Goal: Task Accomplishment & Management: Manage account settings

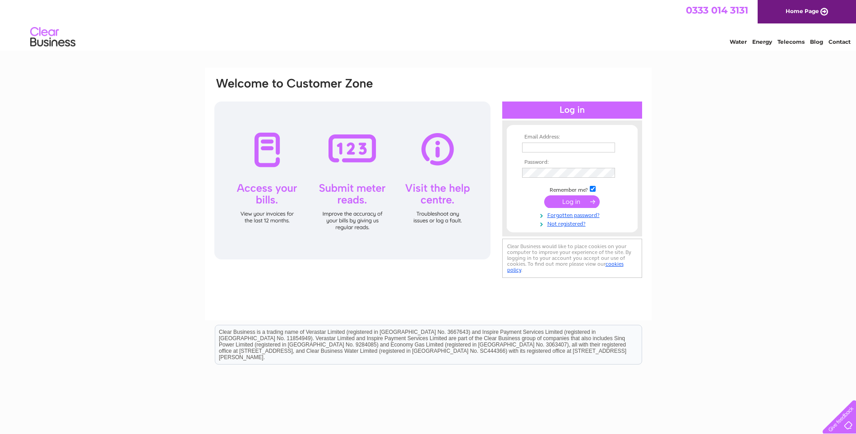
click at [546, 142] on td at bounding box center [572, 147] width 105 height 14
click at [545, 148] on input "text" at bounding box center [568, 148] width 93 height 10
type input "admin@kingdomtaverns.co.uk"
click at [572, 203] on input "submit" at bounding box center [572, 202] width 56 height 13
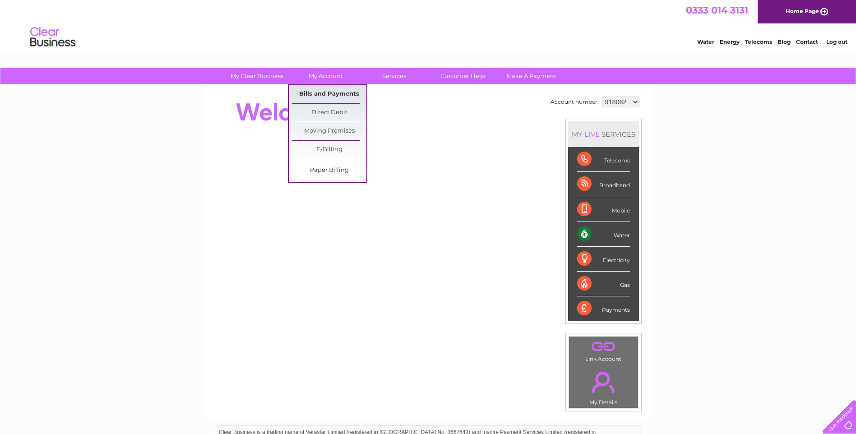
click at [328, 93] on link "Bills and Payments" at bounding box center [329, 94] width 74 height 18
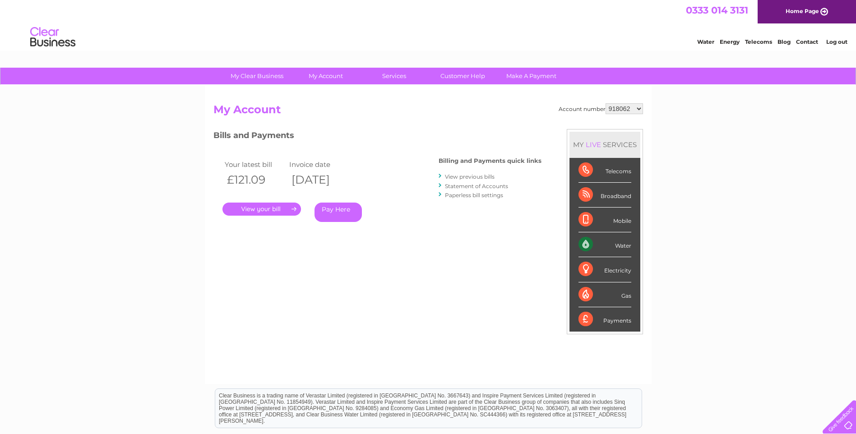
click at [642, 108] on select "918062 918064 918065 918066 1039637 1039659 1128316 1129866" at bounding box center [624, 108] width 37 height 11
select select "1039637"
click at [606, 103] on select "918062 918064 918065 918066 1039637 1039659 1128316 1129866" at bounding box center [624, 108] width 37 height 11
click at [254, 212] on link "." at bounding box center [262, 209] width 79 height 13
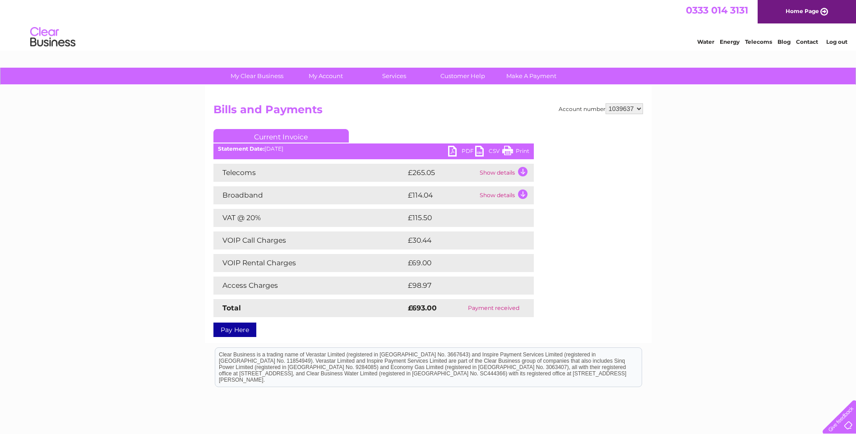
click at [451, 149] on link "PDF" at bounding box center [461, 152] width 27 height 13
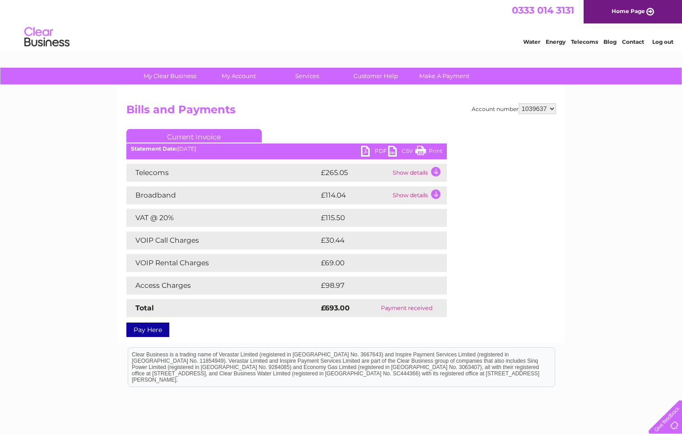
click at [551, 109] on select "918062 918064 918065 918066 1039637 1039659 1128316 1129866" at bounding box center [537, 108] width 37 height 11
select select "1039659"
click at [519, 103] on select "918062 918064 918065 918066 1039637 1039659 1128316 1129866" at bounding box center [537, 108] width 37 height 11
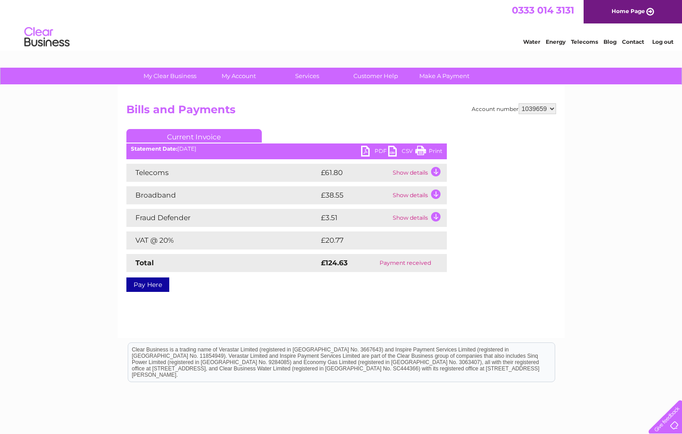
click at [552, 110] on select "918062 918064 918065 918066 1039637 1039659 1128316 1129866" at bounding box center [537, 108] width 37 height 11
select select "1128316"
click at [519, 103] on select "918062 918064 918065 918066 1039637 1039659 1128316 1129866" at bounding box center [537, 108] width 37 height 11
